Goal: Task Accomplishment & Management: Complete application form

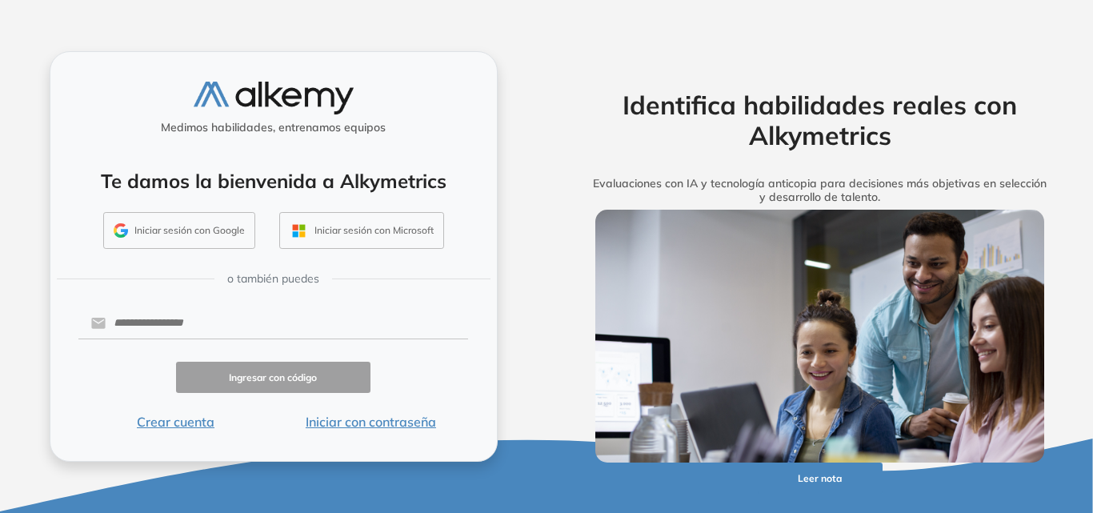
click at [397, 234] on button "Iniciar sesión con Microsoft" at bounding box center [361, 230] width 165 height 37
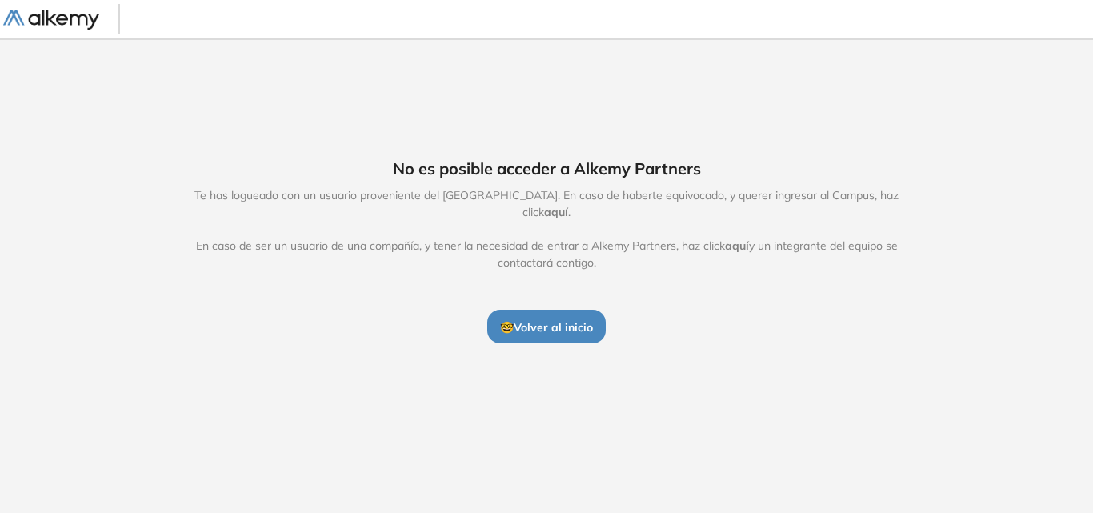
click at [579, 328] on button "🤓 Volver al inicio" at bounding box center [546, 327] width 118 height 34
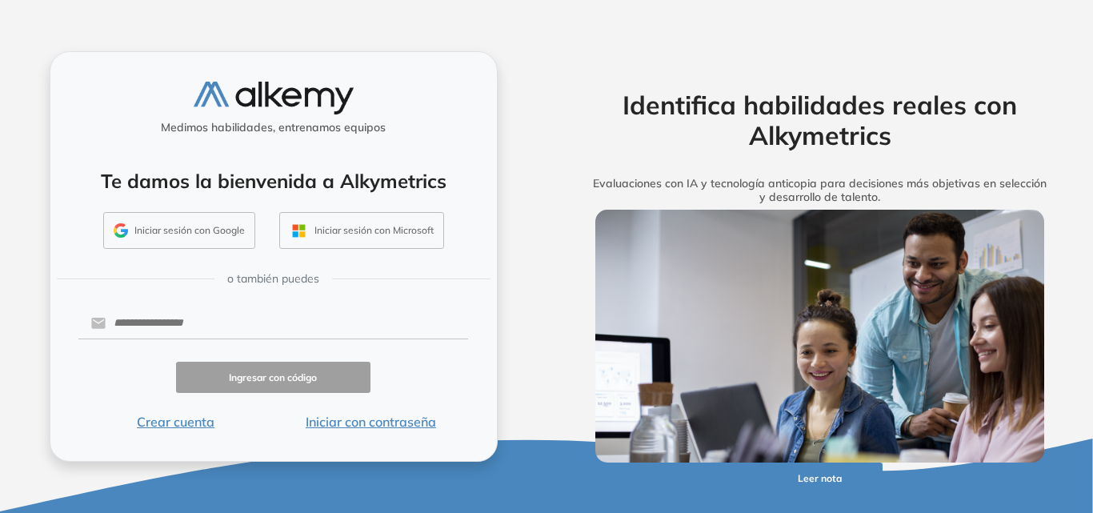
drag, startPoint x: 193, startPoint y: 422, endPoint x: 774, endPoint y: 323, distance: 589.4
click at [193, 421] on button "Crear cuenta" at bounding box center [175, 421] width 195 height 19
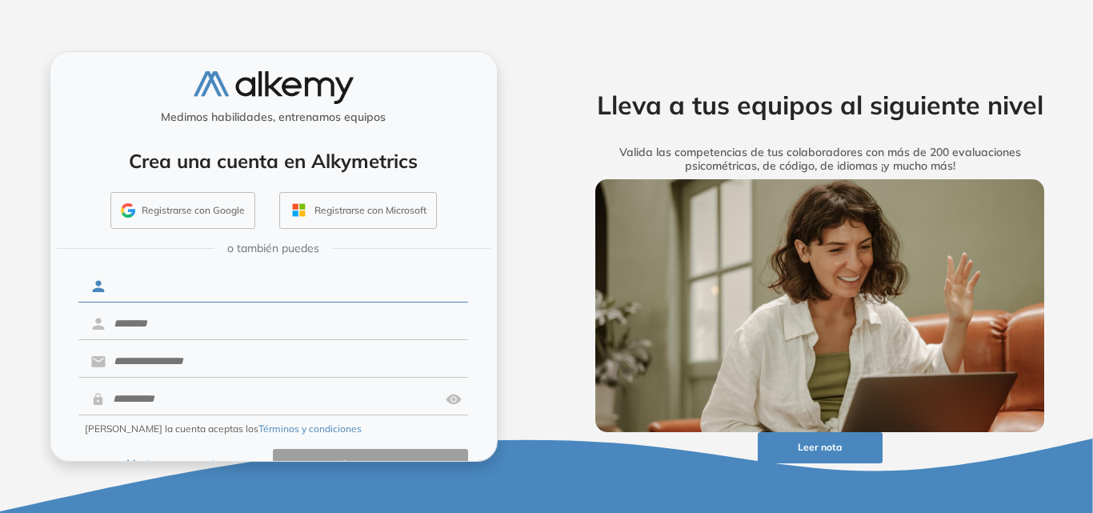
click at [232, 280] on input "text" at bounding box center [287, 286] width 363 height 30
type input "**********"
type input "********"
type input "**********"
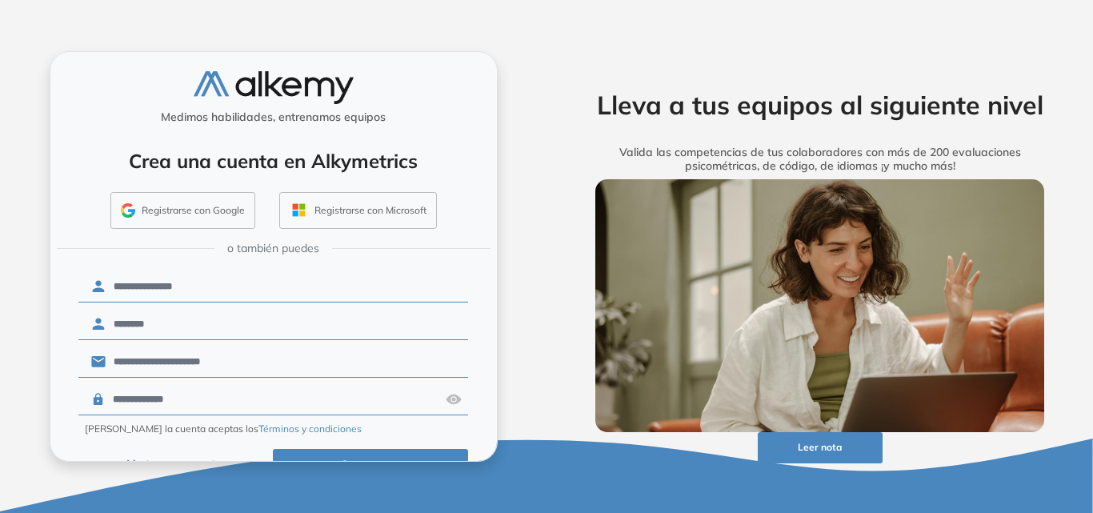
scroll to position [38, 0]
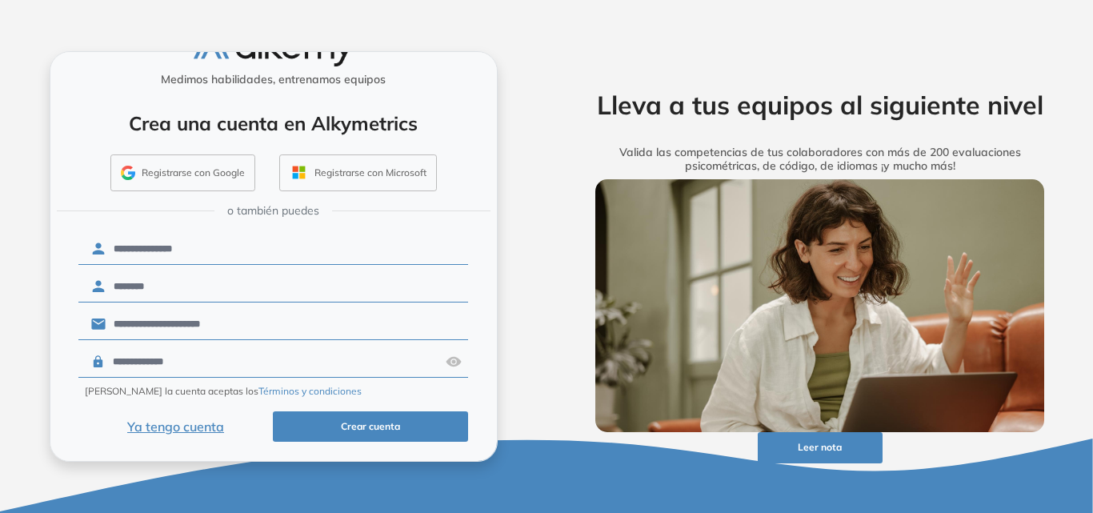
type input "**********"
click at [401, 425] on button "Crear cuenta" at bounding box center [370, 426] width 195 height 31
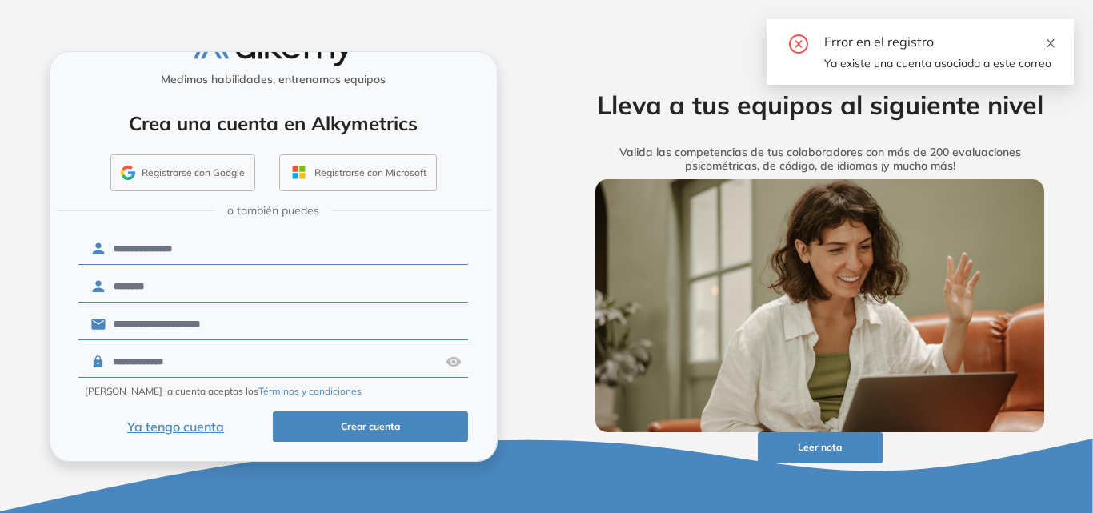
click at [1051, 41] on icon "close" at bounding box center [1050, 43] width 11 height 11
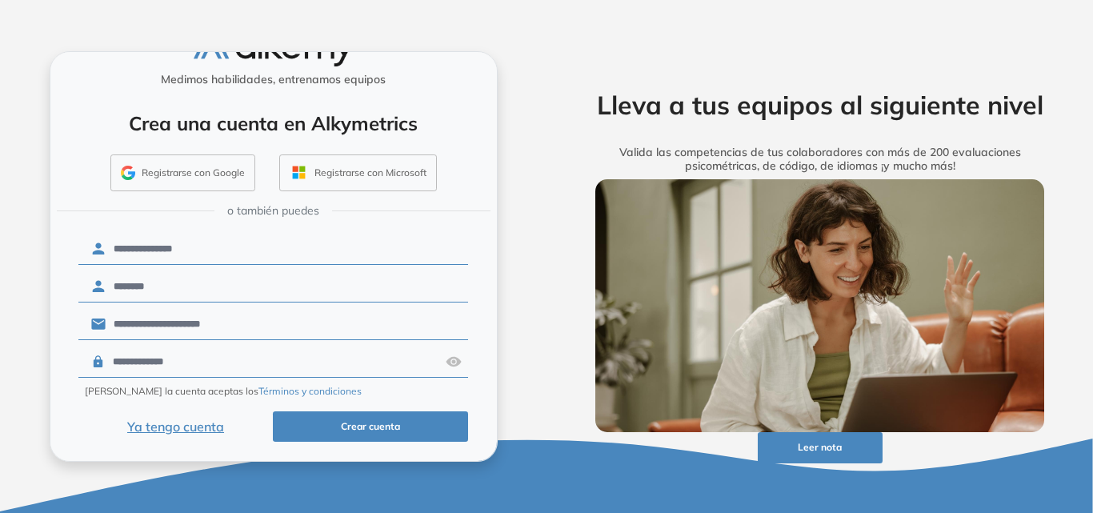
click at [183, 423] on button "Ya tengo cuenta" at bounding box center [175, 426] width 195 height 31
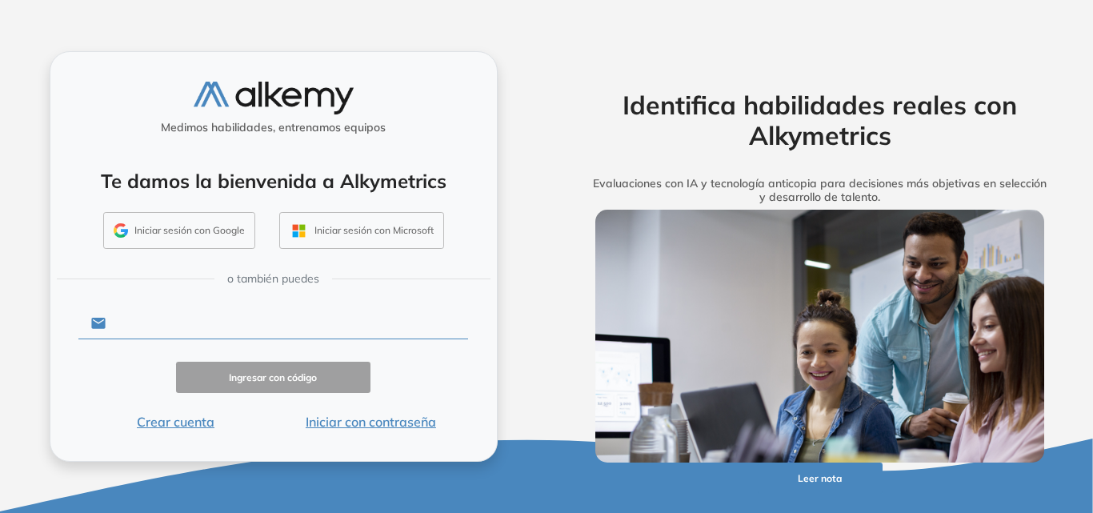
click at [211, 315] on input "text" at bounding box center [287, 323] width 363 height 30
type input "**********"
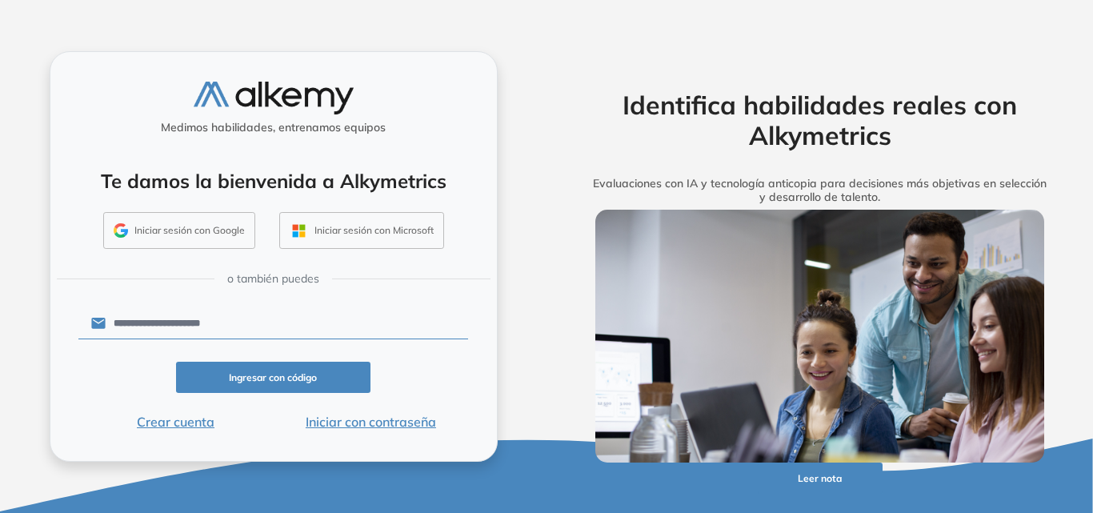
click at [282, 378] on button "Ingresar con código" at bounding box center [273, 377] width 195 height 31
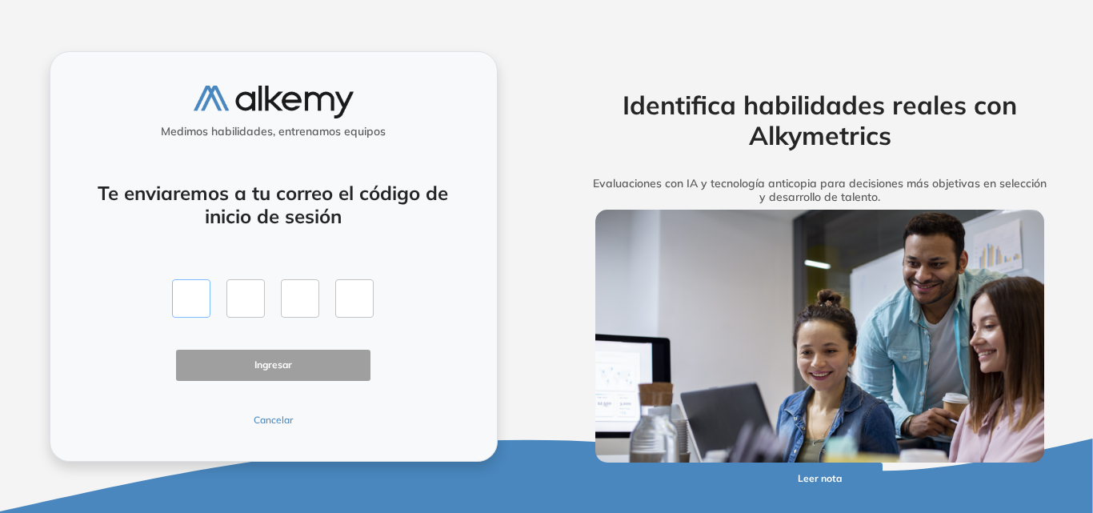
click at [191, 307] on input "text" at bounding box center [191, 298] width 38 height 38
type input "*"
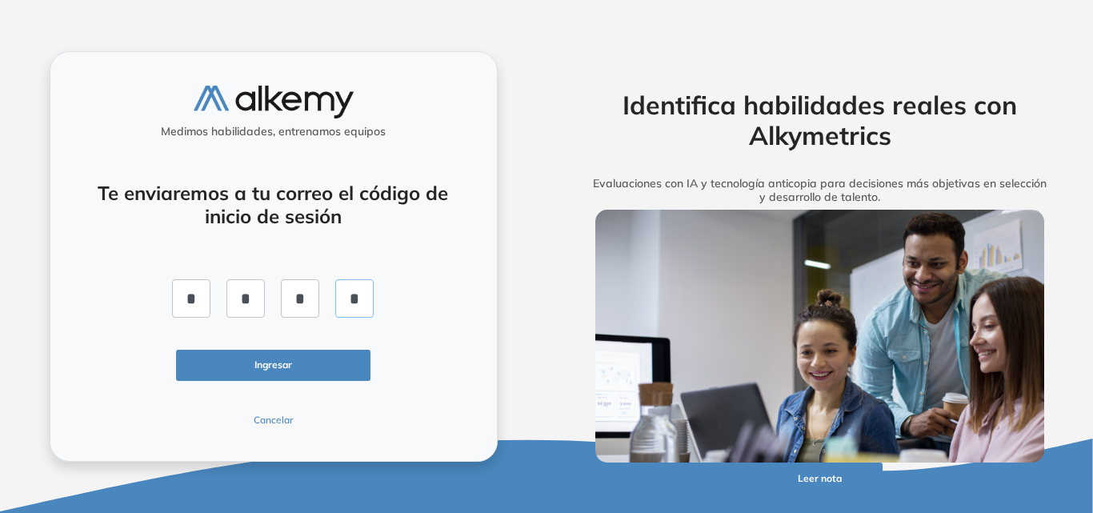
type input "*"
click button "Ingresar" at bounding box center [273, 365] width 195 height 31
drag, startPoint x: 279, startPoint y: 419, endPoint x: 647, endPoint y: 399, distance: 368.0
click at [280, 419] on button "Cancelar" at bounding box center [273, 420] width 195 height 14
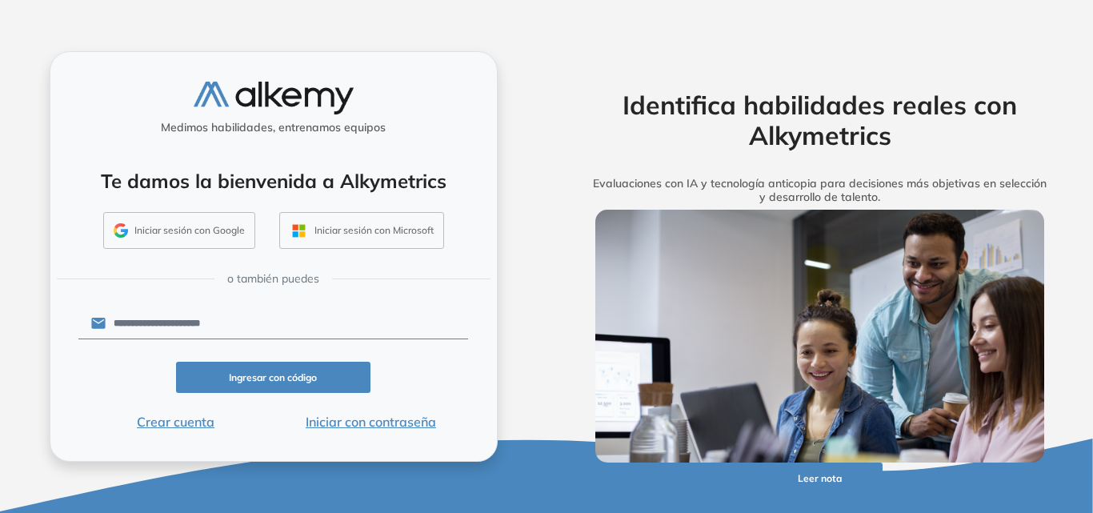
click at [247, 327] on input "**********" at bounding box center [287, 323] width 363 height 30
click at [297, 375] on button "Ingresar con código" at bounding box center [273, 377] width 195 height 31
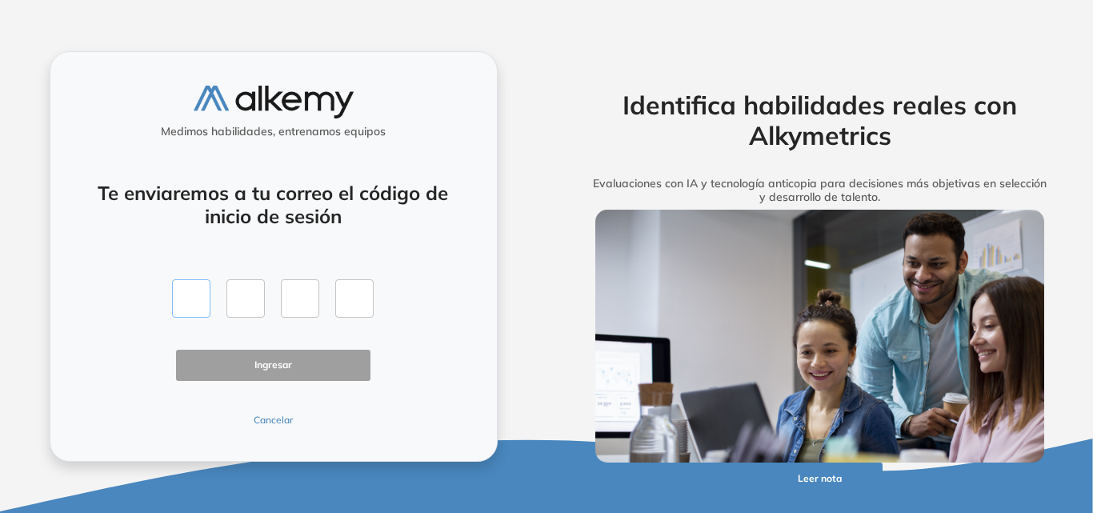
click at [203, 301] on input "text" at bounding box center [191, 298] width 38 height 38
type input "*"
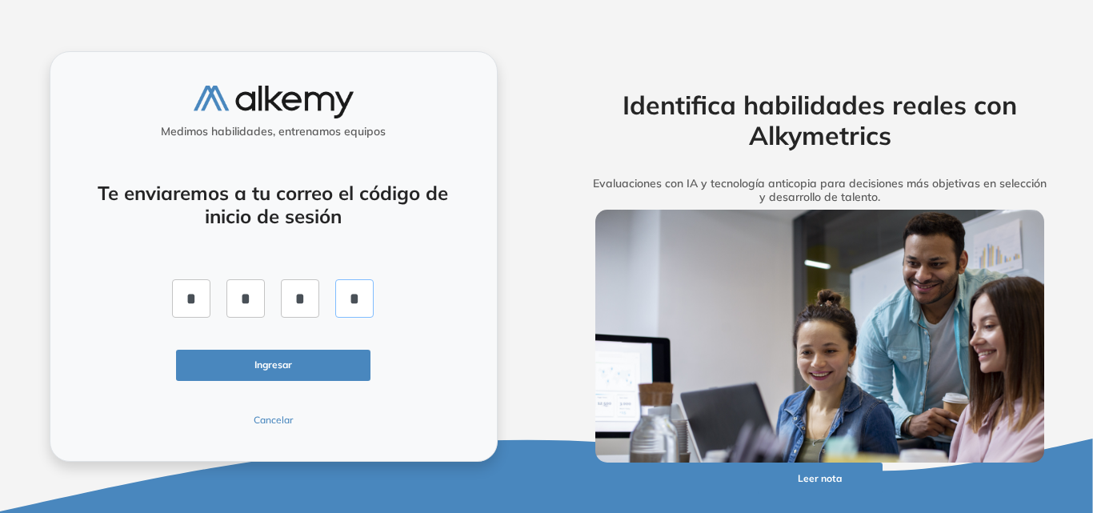
type input "*"
click button "Ingresar" at bounding box center [273, 365] width 195 height 31
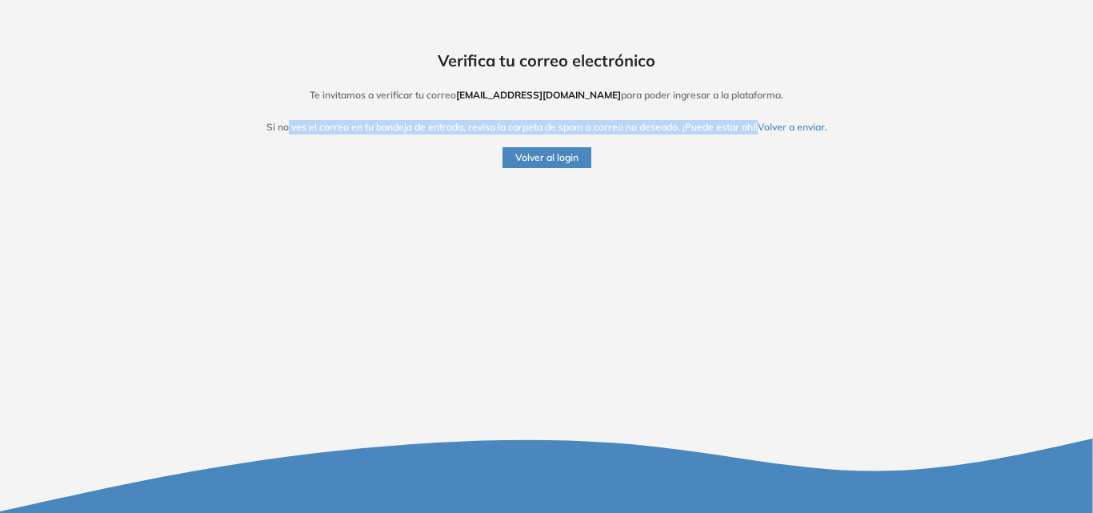
drag, startPoint x: 287, startPoint y: 128, endPoint x: 757, endPoint y: 123, distance: 469.9
click at [757, 123] on p "Si no ves el correo en tu bandeja de entrada, revisa la carpeta de spam o corre…" at bounding box center [546, 127] width 1053 height 14
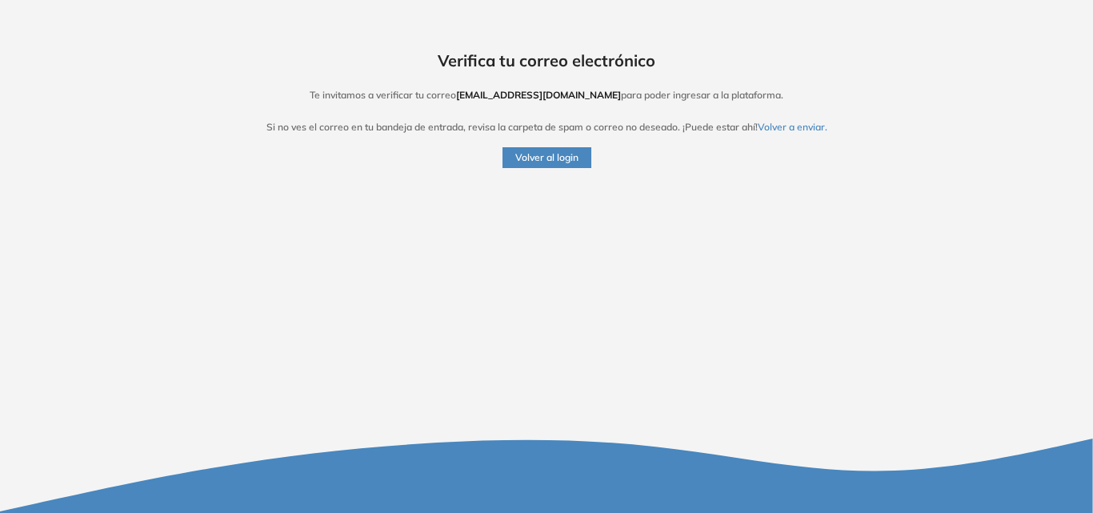
click at [728, 218] on div "Verifica tu correo electrónico Te invitamos a verificar tu correo mftalavera@bp…" at bounding box center [546, 256] width 1093 height 513
drag, startPoint x: 747, startPoint y: 235, endPoint x: 615, endPoint y: 232, distance: 132.1
click at [615, 232] on div "Verifica tu correo electrónico Te invitamos a verificar tu correo mftalavera@bp…" at bounding box center [546, 256] width 1093 height 513
drag, startPoint x: 344, startPoint y: 92, endPoint x: 516, endPoint y: 101, distance: 171.5
click at [516, 101] on h5 "Te invitamos a verificar tu correo mftalavera@bpba.com.ar para poder ingresar a…" at bounding box center [546, 95] width 1053 height 11
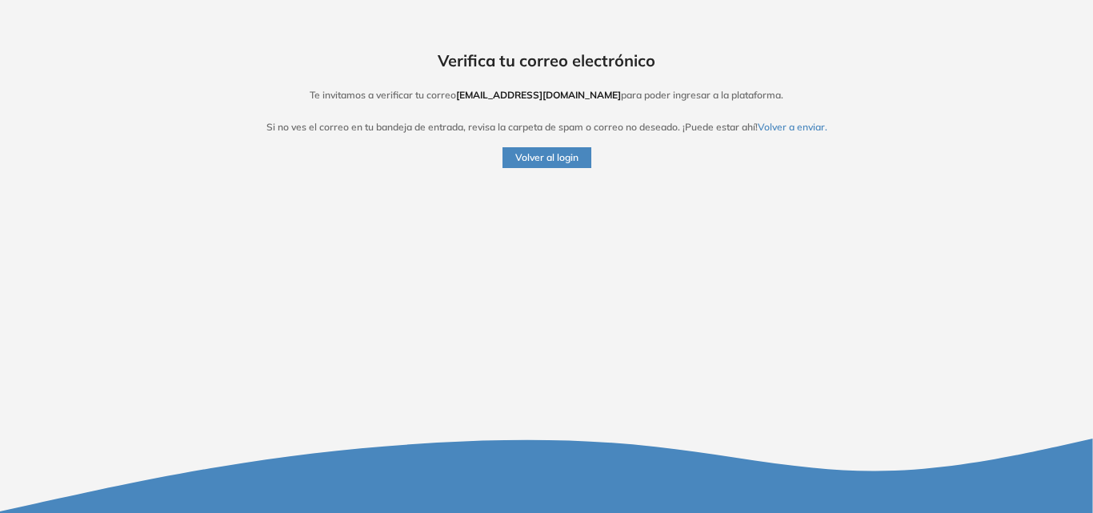
click at [711, 90] on h5 "Te invitamos a verificar tu correo mftalavera@bpba.com.ar para poder ingresar a…" at bounding box center [546, 95] width 1053 height 11
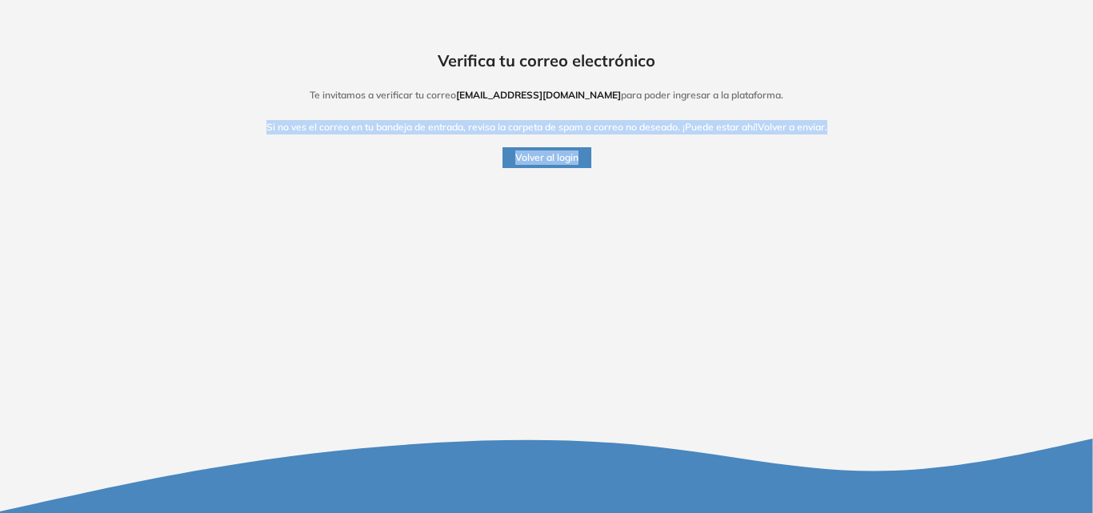
drag, startPoint x: 265, startPoint y: 128, endPoint x: 729, endPoint y: 151, distance: 464.9
click at [688, 136] on div "Verifica tu correo electrónico Te invitamos a verificar tu correo mftalavera@bp…" at bounding box center [546, 84] width 1053 height 168
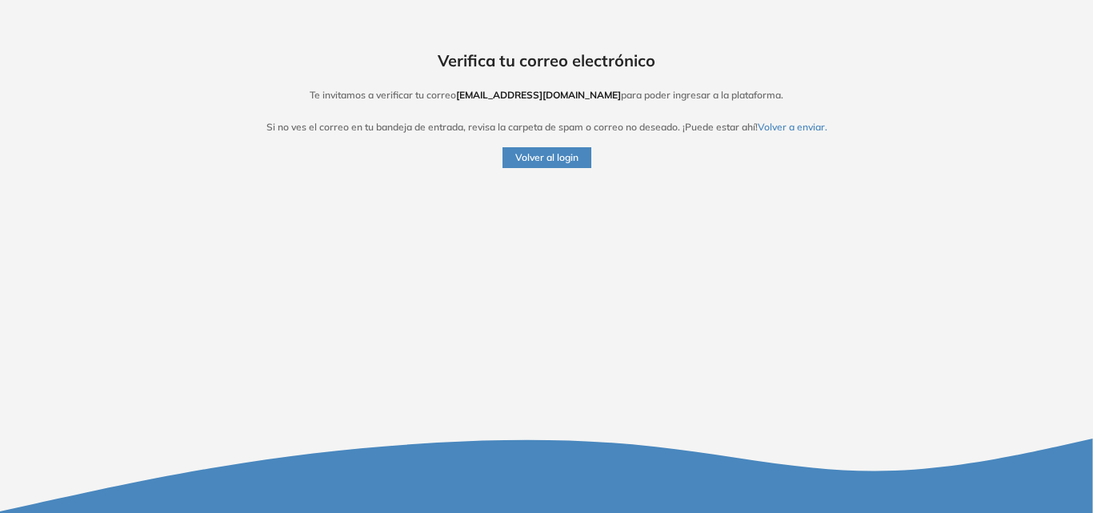
click at [776, 169] on div "Verifica tu correo electrónico Te invitamos a verificar tu correo mftalavera@bp…" at bounding box center [546, 256] width 1093 height 513
click at [806, 124] on button "Volver a enviar." at bounding box center [793, 127] width 70 height 14
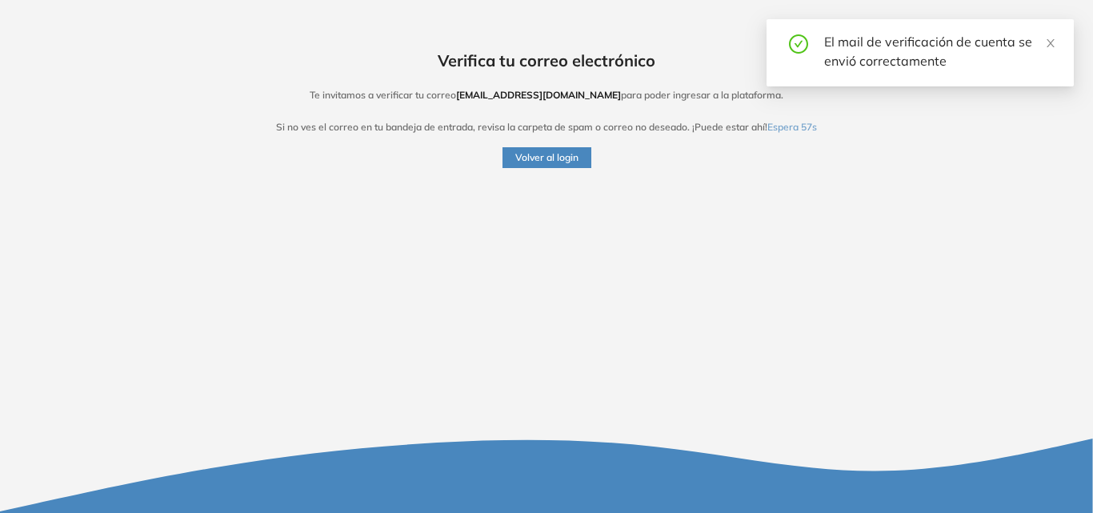
click at [949, 52] on div "El mail de verificación de cuenta se envió correctamente" at bounding box center [940, 51] width 231 height 38
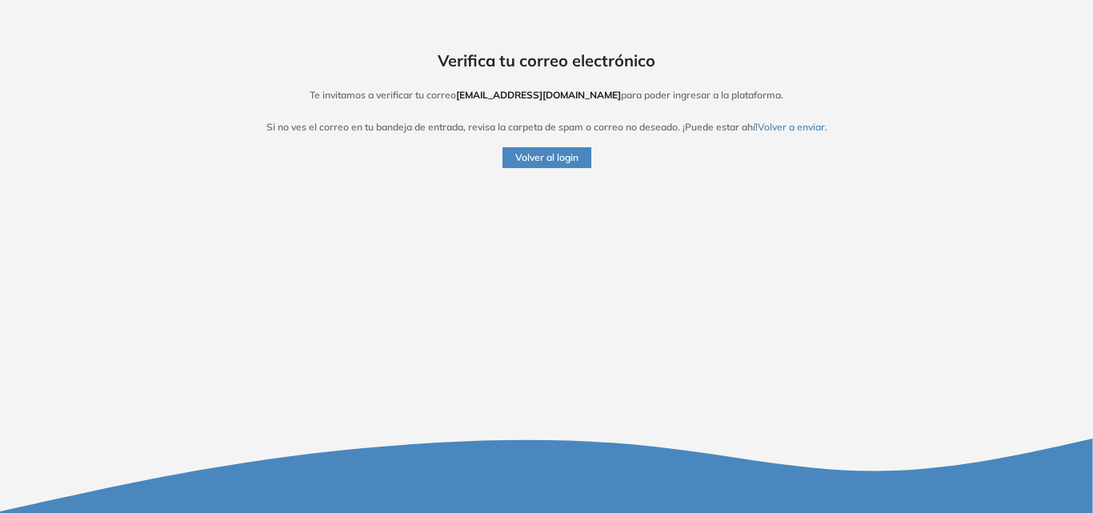
click at [358, 282] on div "Verifica tu correo electrónico Te invitamos a verificar tu correo mftalavera@bp…" at bounding box center [546, 256] width 1093 height 513
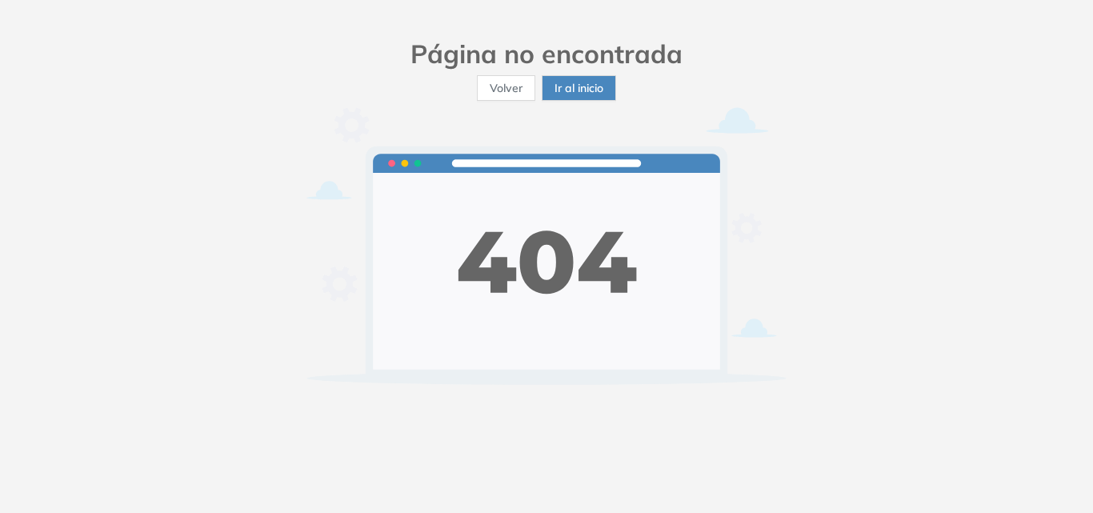
click at [578, 86] on span "Ir al inicio" at bounding box center [579, 88] width 49 height 18
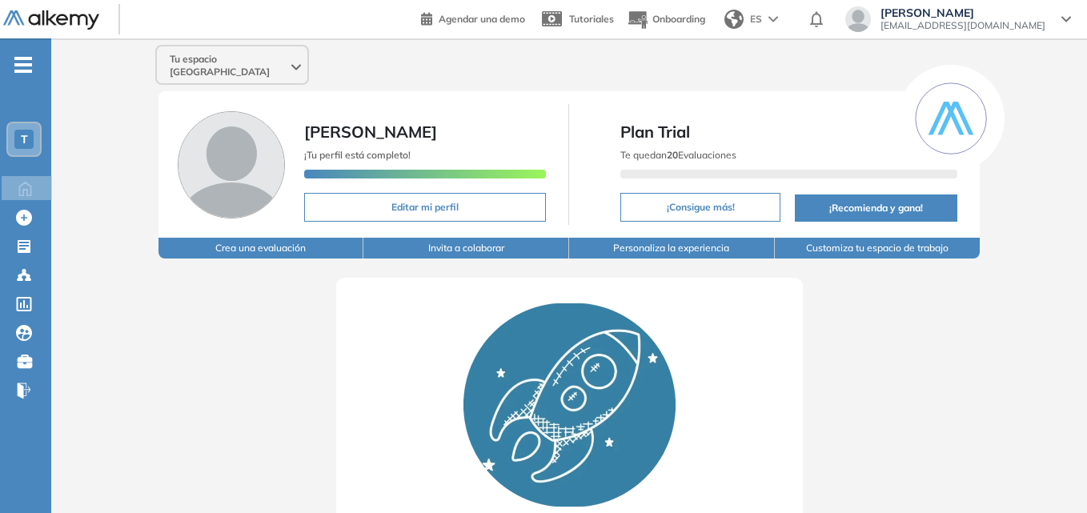
scroll to position [163, 0]
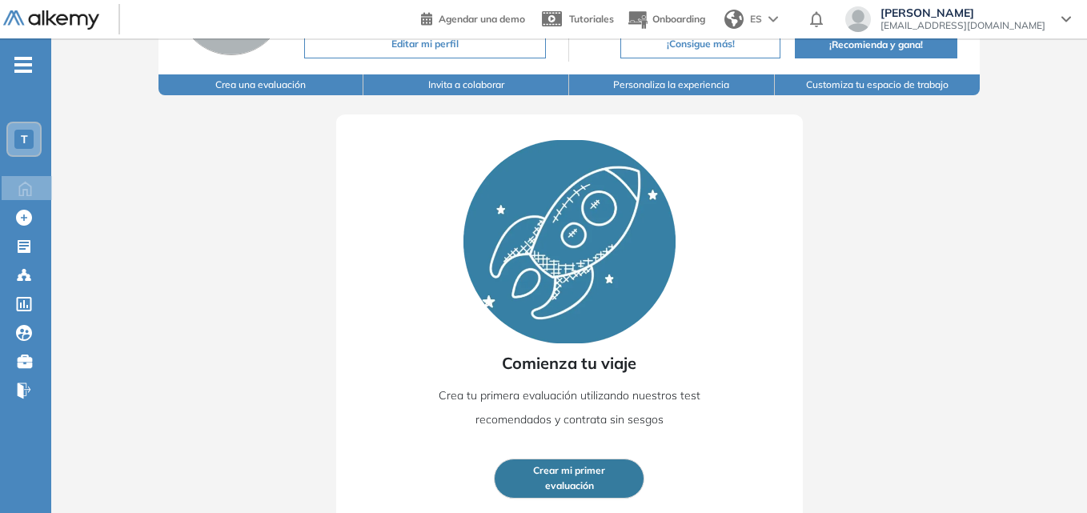
drag, startPoint x: 203, startPoint y: 432, endPoint x: 171, endPoint y: 432, distance: 32.8
click at [171, 432] on div "Comienza tu viaje Crea tu primera evaluación utilizando nuestros test recomenda…" at bounding box center [568, 309] width 933 height 429
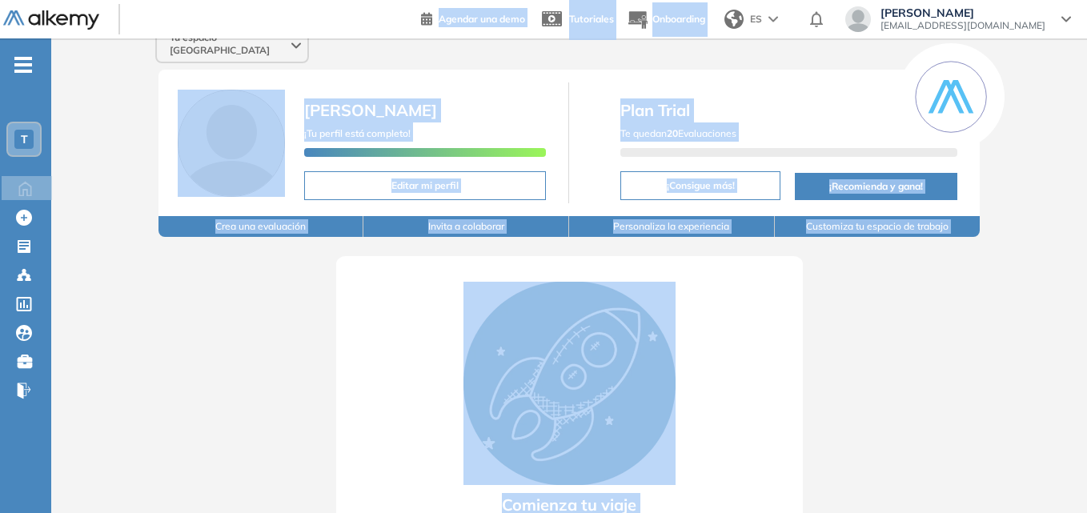
scroll to position [0, 0]
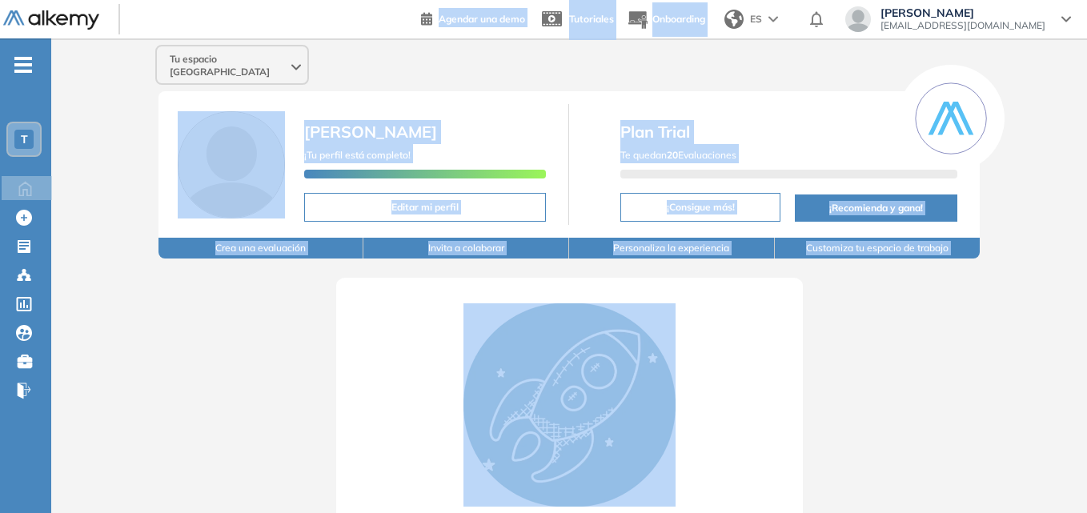
drag, startPoint x: 741, startPoint y: 479, endPoint x: 227, endPoint y: -18, distance: 715.6
click at [227, 0] on html "Perfil Todos los espacios Todos los espacios T Home Home Alkymetrics Alkymetric…" at bounding box center [543, 256] width 1087 height 513
drag, startPoint x: 167, startPoint y: 291, endPoint x: 189, endPoint y: 302, distance: 25.1
click at [166, 291] on div "Comienza tu viaje Crea tu primera evaluación utilizando nuestros test recomenda…" at bounding box center [568, 473] width 933 height 429
click at [487, 70] on div "Tu espacio FLORENCIA" at bounding box center [569, 65] width 840 height 40
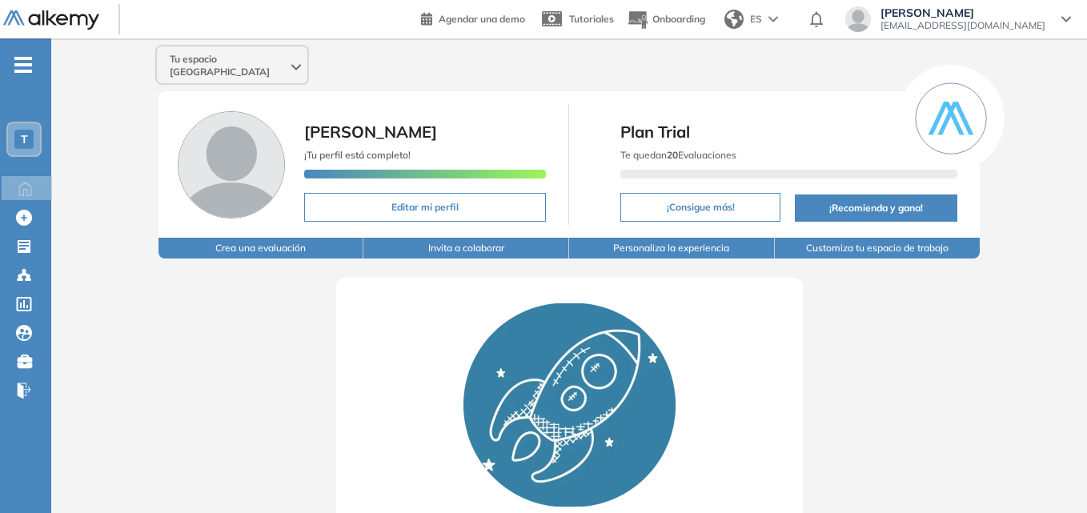
drag, startPoint x: 674, startPoint y: 311, endPoint x: 629, endPoint y: 302, distance: 45.7
drag, startPoint x: 629, startPoint y: 302, endPoint x: 461, endPoint y: 270, distance: 171.1
drag, startPoint x: 461, startPoint y: 270, endPoint x: 411, endPoint y: 285, distance: 51.9
click at [411, 285] on div "Comienza tu viaje Crea tu primera evaluación utilizando nuestros test recomenda…" at bounding box center [569, 483] width 467 height 410
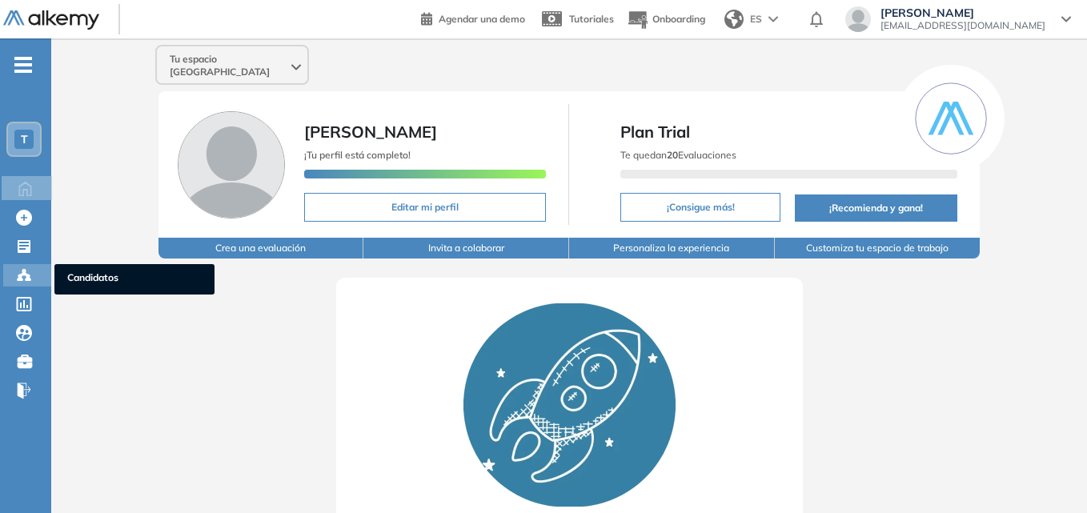
click at [25, 276] on icon at bounding box center [24, 275] width 16 height 16
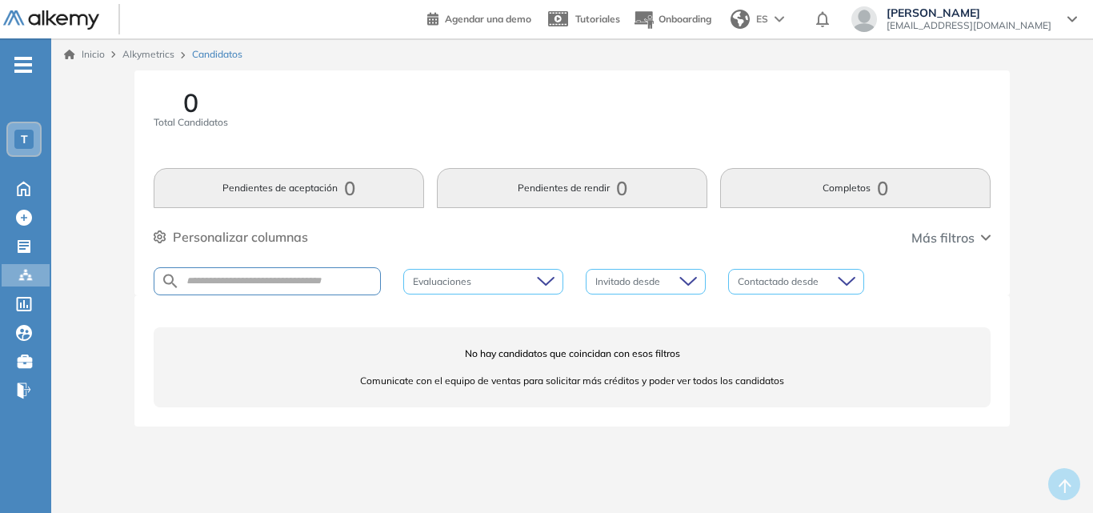
drag, startPoint x: 543, startPoint y: 126, endPoint x: 500, endPoint y: 98, distance: 50.8
click at [479, 129] on div "0 Total Candidatos" at bounding box center [572, 119] width 837 height 59
click at [794, 22] on div "ES" at bounding box center [759, 19] width 70 height 32
drag, startPoint x: 812, startPoint y: 22, endPoint x: 907, endPoint y: 18, distance: 95.4
click at [794, 21] on div "ES" at bounding box center [759, 19] width 70 height 32
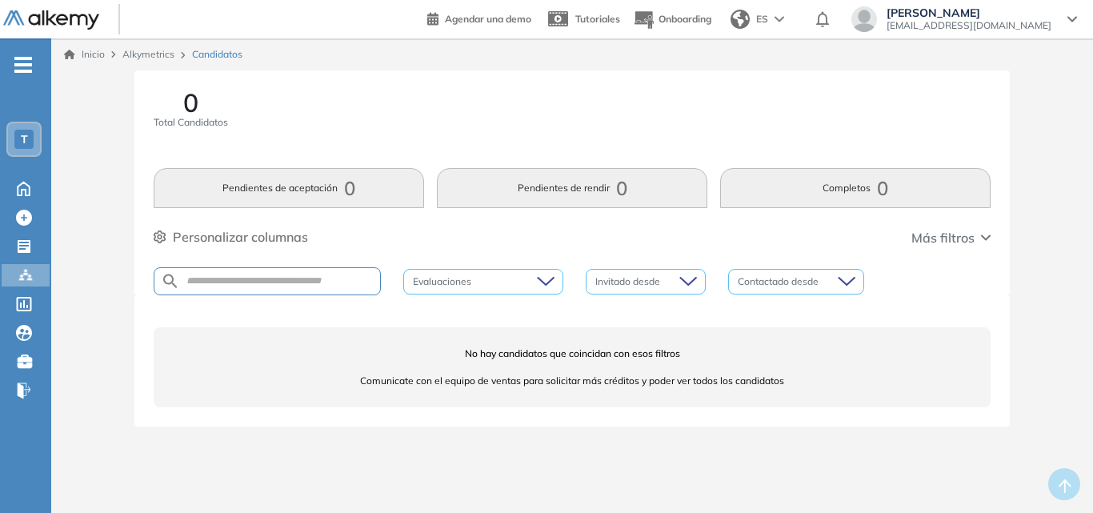
click at [1072, 22] on icon at bounding box center [1073, 19] width 10 height 6
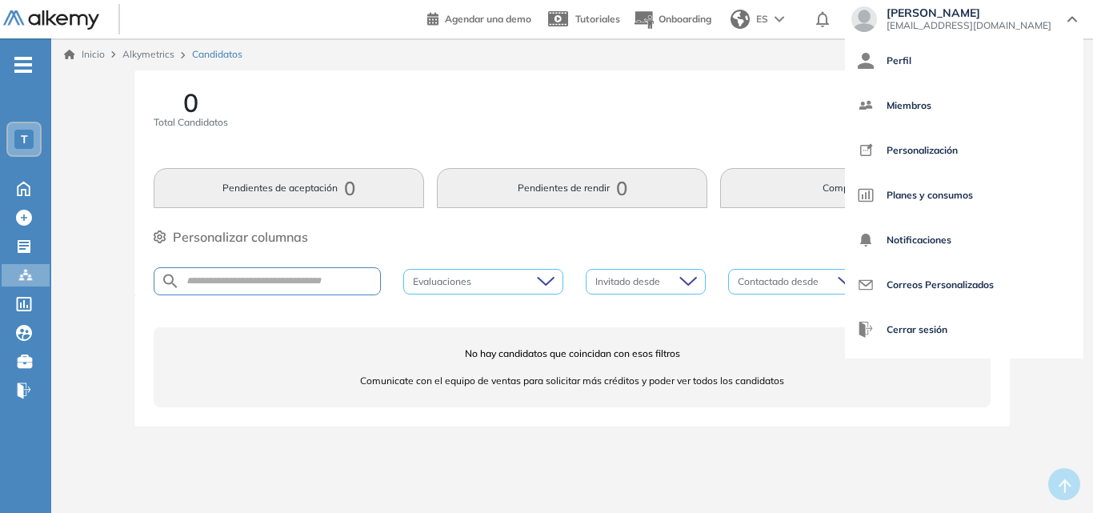
click at [1072, 22] on icon at bounding box center [1073, 19] width 10 height 6
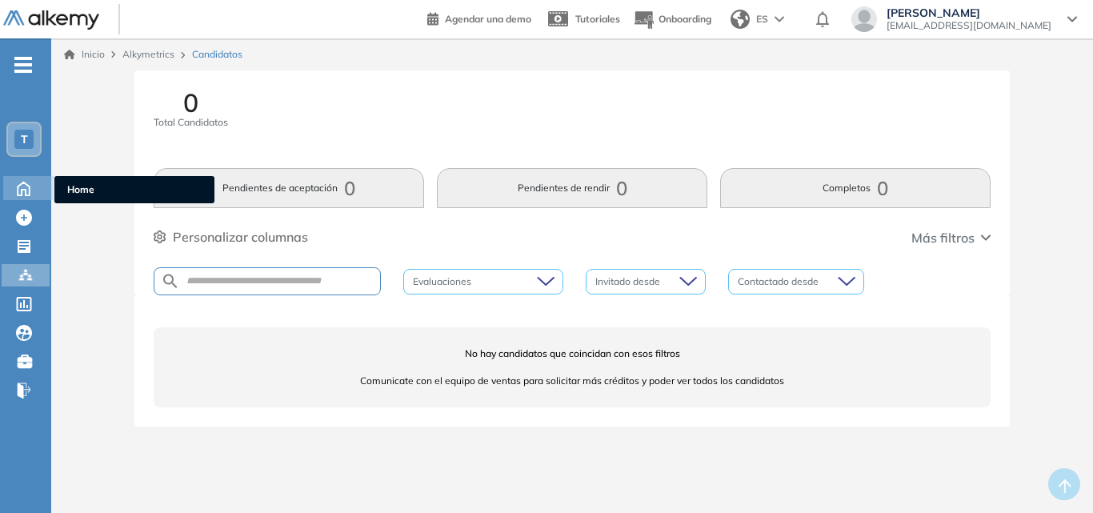
click at [31, 184] on icon at bounding box center [24, 187] width 28 height 19
